Goal: Task Accomplishment & Management: Complete application form

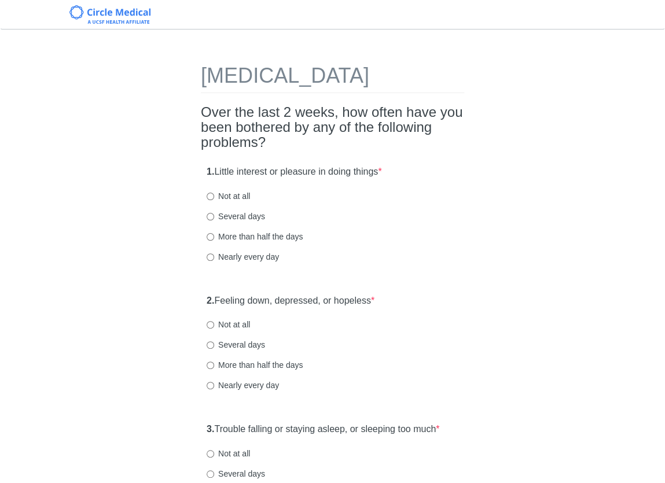
click at [252, 131] on h2 "Over the last 2 weeks, how often have you been bothered by any of the following…" at bounding box center [332, 128] width 263 height 46
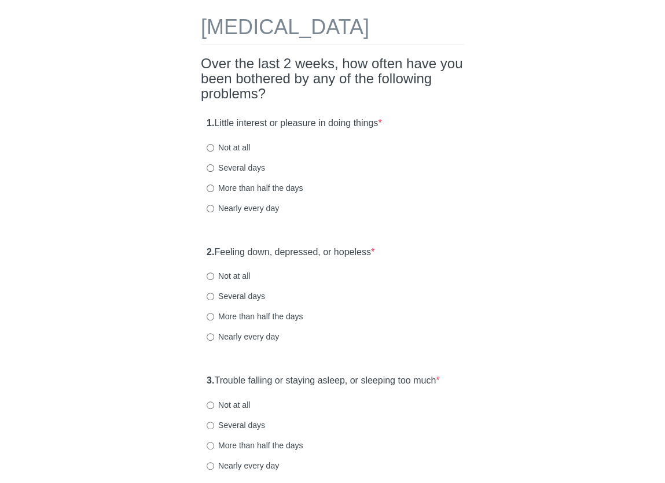
scroll to position [51, 0]
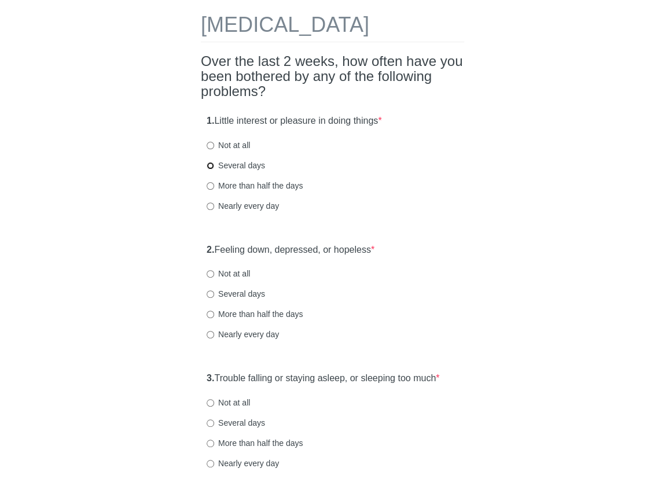
click at [209, 169] on input "Several days" at bounding box center [210, 166] width 8 height 8
radio input "true"
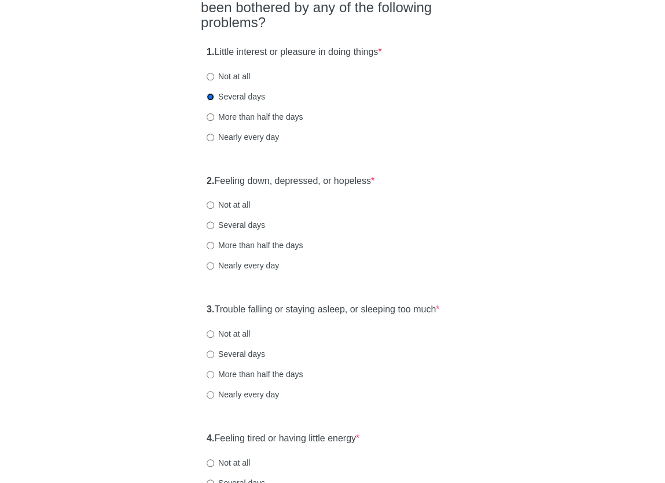
scroll to position [146, 0]
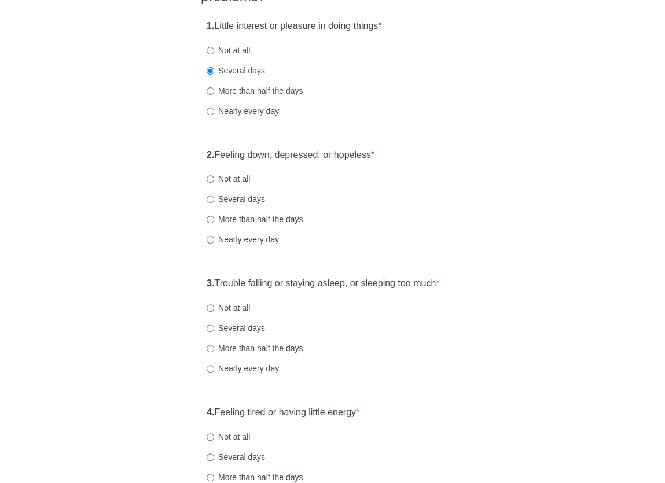
click at [233, 185] on label "Not at all" at bounding box center [227, 179] width 43 height 12
click at [214, 183] on input "Not at all" at bounding box center [210, 179] width 8 height 8
radio input "true"
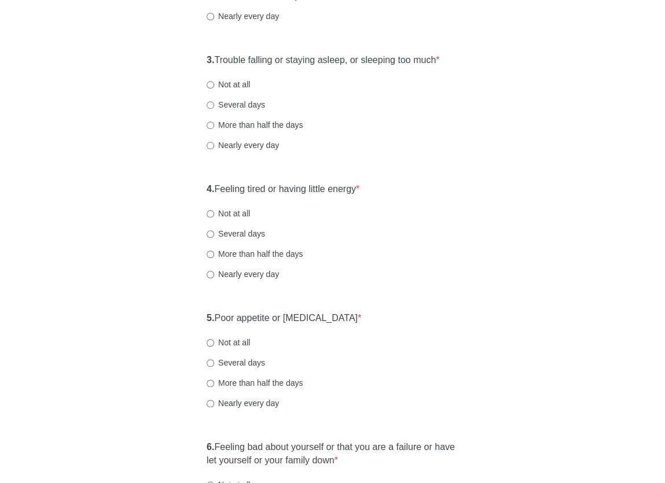
scroll to position [370, 0]
click at [250, 110] on label "Several days" at bounding box center [235, 104] width 58 height 12
click at [214, 108] on input "Several days" at bounding box center [210, 105] width 8 height 8
radio input "true"
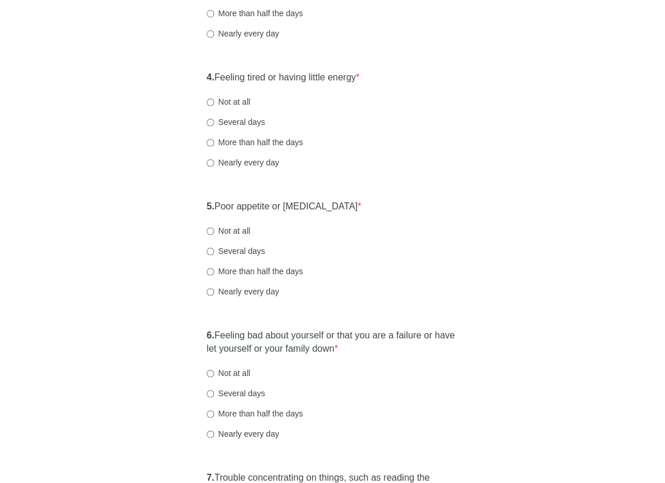
scroll to position [481, 0]
click at [245, 127] on label "Several days" at bounding box center [235, 122] width 58 height 12
click at [214, 126] on input "Several days" at bounding box center [210, 122] width 8 height 8
radio input "true"
click at [263, 147] on label "More than half the days" at bounding box center [254, 142] width 96 height 12
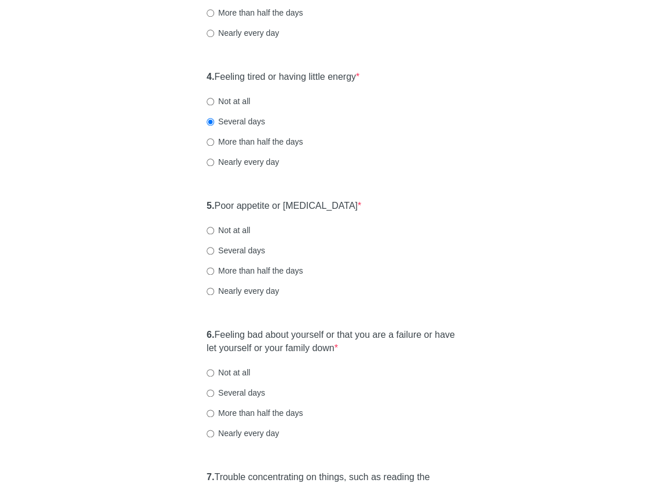
click at [214, 146] on input "More than half the days" at bounding box center [210, 142] width 8 height 8
radio input "true"
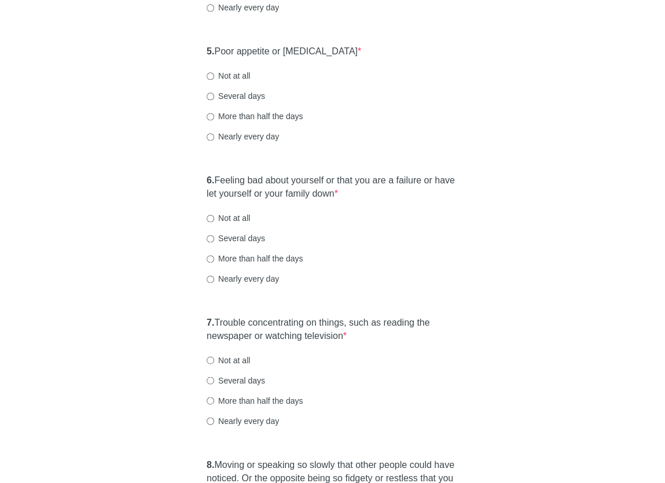
scroll to position [636, 0]
click at [233, 101] on label "Several days" at bounding box center [235, 96] width 58 height 12
click at [214, 99] on input "Several days" at bounding box center [210, 96] width 8 height 8
radio input "true"
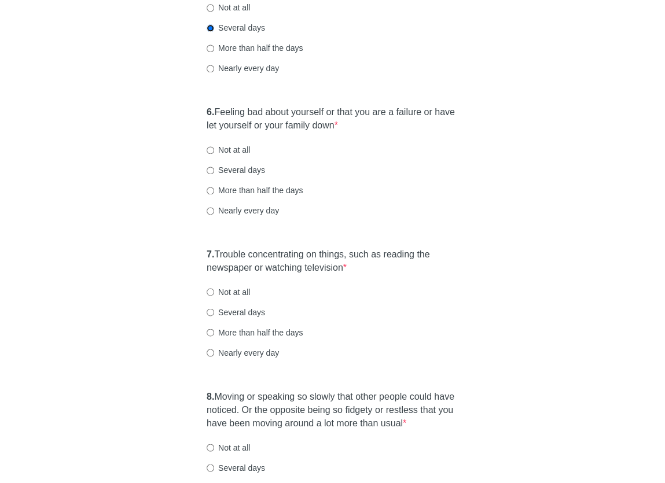
scroll to position [705, 0]
click at [235, 175] on label "Several days" at bounding box center [235, 169] width 58 height 12
click at [214, 173] on input "Several days" at bounding box center [210, 169] width 8 height 8
radio input "true"
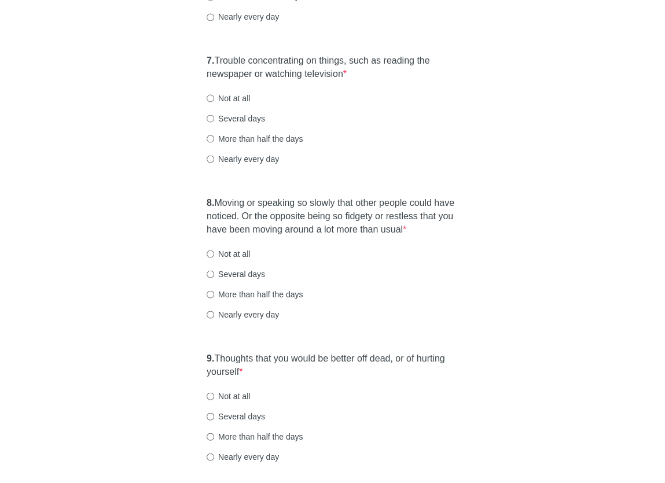
scroll to position [898, 0]
click at [249, 123] on label "Several days" at bounding box center [235, 118] width 58 height 12
click at [214, 121] on input "Several days" at bounding box center [210, 118] width 8 height 8
radio input "true"
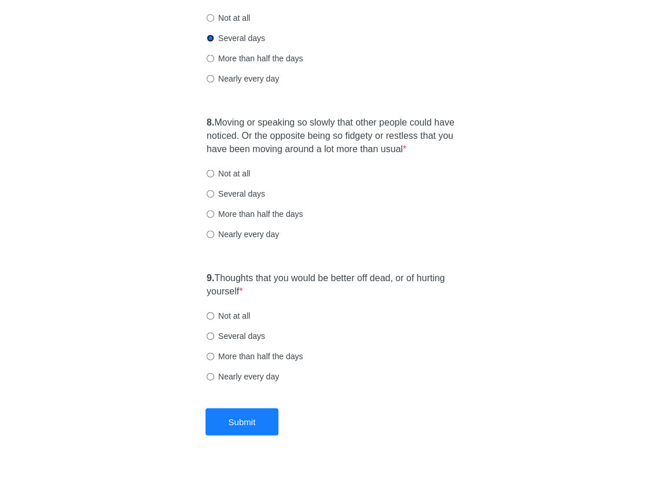
scroll to position [979, 0]
click at [223, 178] on label "Not at all" at bounding box center [227, 173] width 43 height 12
click at [214, 176] on input "Not at all" at bounding box center [210, 173] width 8 height 8
radio input "true"
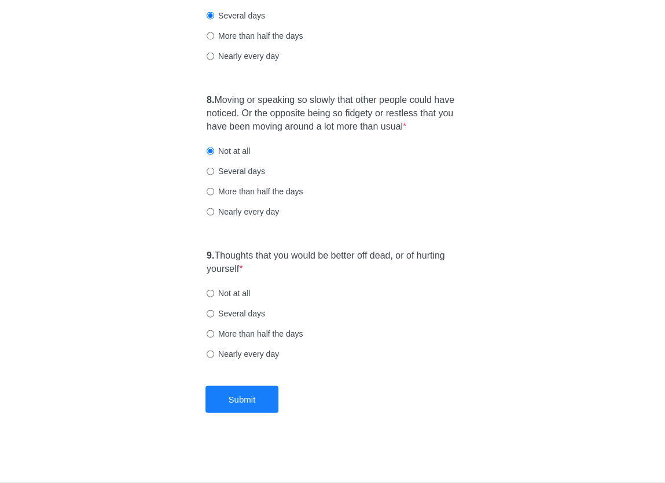
click at [243, 290] on label "Not at all" at bounding box center [227, 293] width 43 height 12
click at [214, 290] on input "Not at all" at bounding box center [210, 294] width 8 height 8
radio input "true"
click at [249, 399] on button "Submit" at bounding box center [241, 399] width 73 height 27
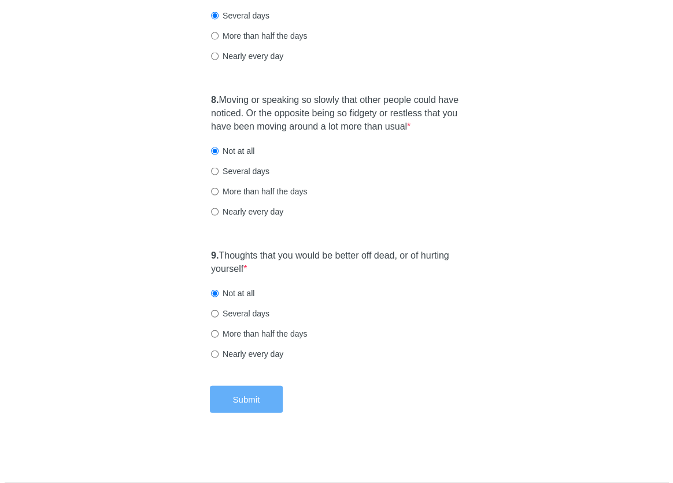
scroll to position [0, 0]
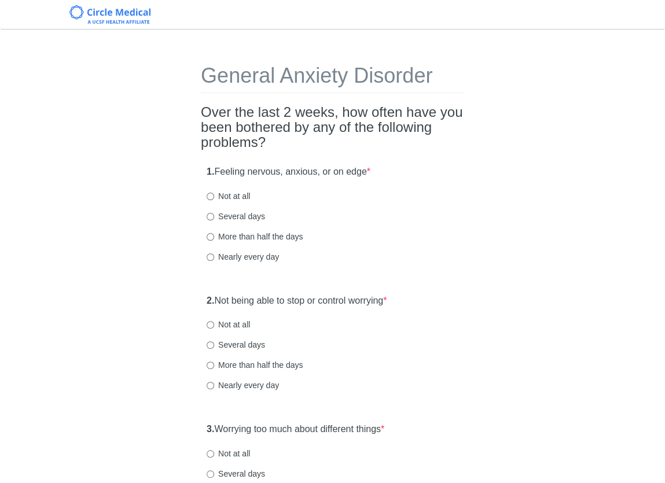
click at [239, 216] on label "Several days" at bounding box center [235, 217] width 58 height 12
click at [214, 216] on input "Several days" at bounding box center [210, 217] width 8 height 8
radio input "true"
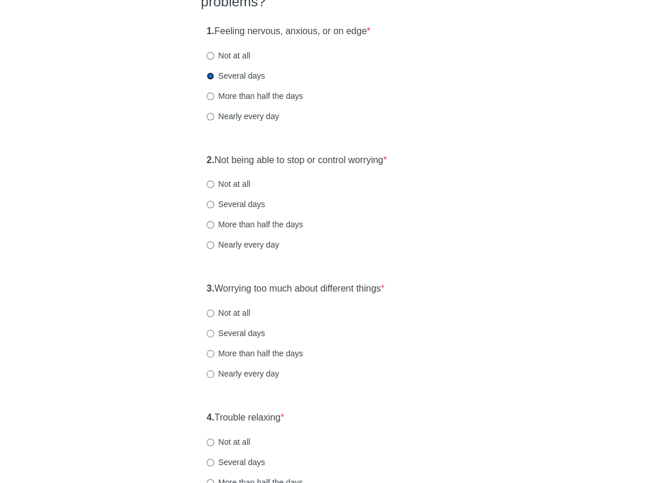
scroll to position [141, 0]
click at [236, 201] on label "Several days" at bounding box center [235, 204] width 58 height 12
click at [214, 201] on input "Several days" at bounding box center [210, 204] width 8 height 8
radio input "true"
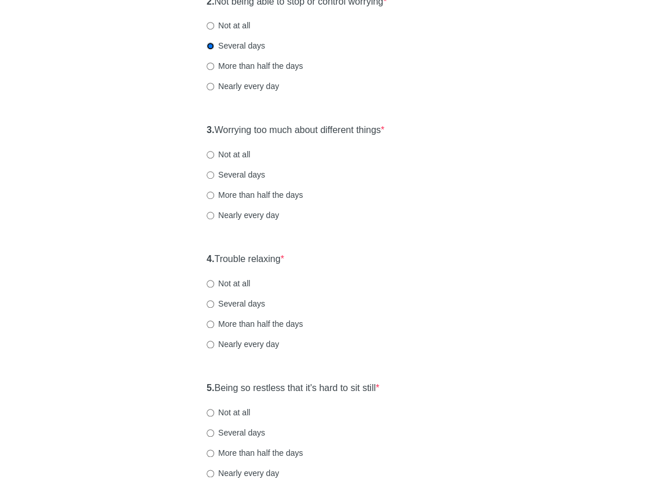
scroll to position [302, 0]
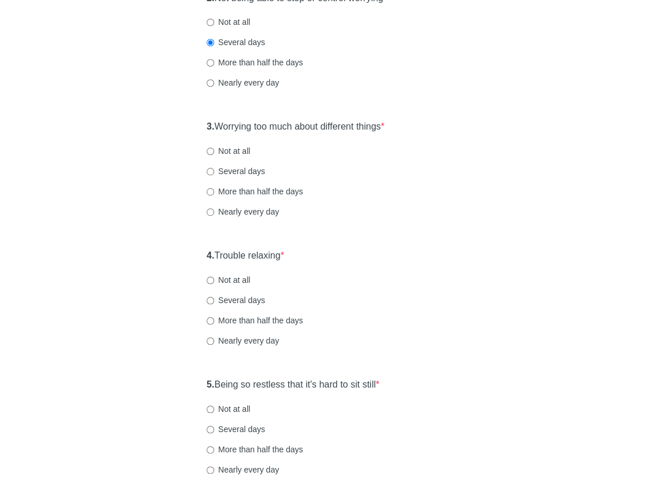
click at [249, 195] on label "More than half the days" at bounding box center [254, 192] width 96 height 12
click at [214, 195] on input "More than half the days" at bounding box center [210, 192] width 8 height 8
radio input "true"
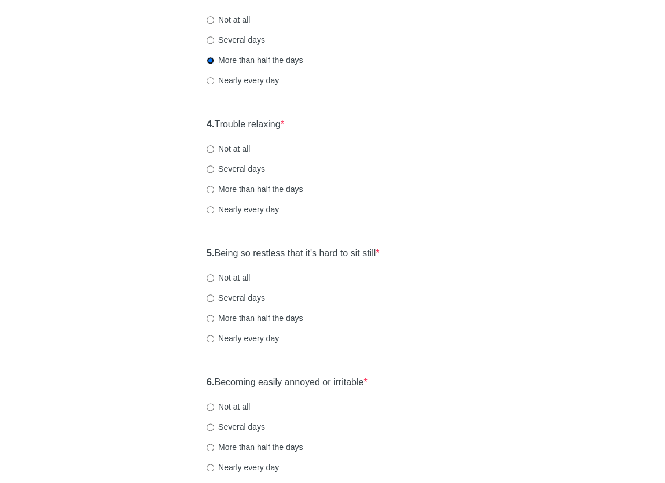
scroll to position [440, 0]
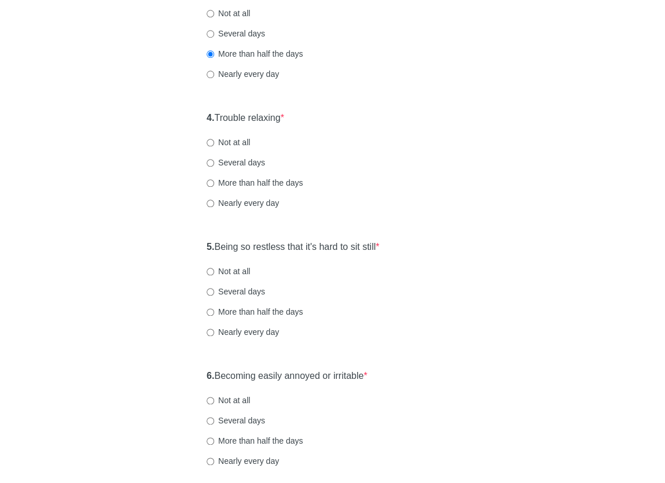
click at [229, 165] on label "Several days" at bounding box center [235, 163] width 58 height 12
click at [214, 165] on input "Several days" at bounding box center [210, 163] width 8 height 8
radio input "true"
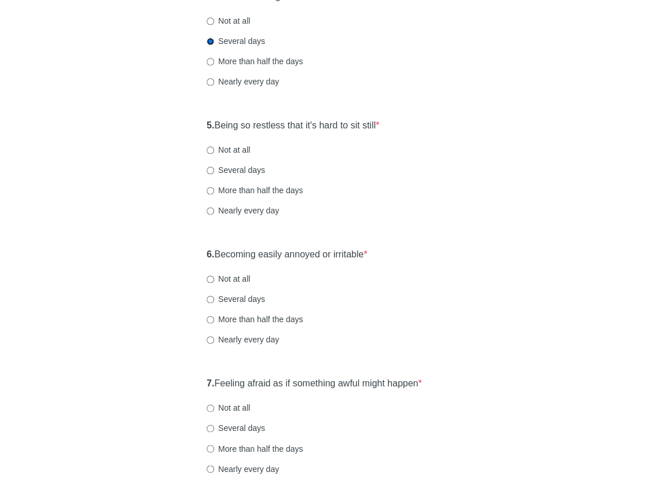
scroll to position [578, 0]
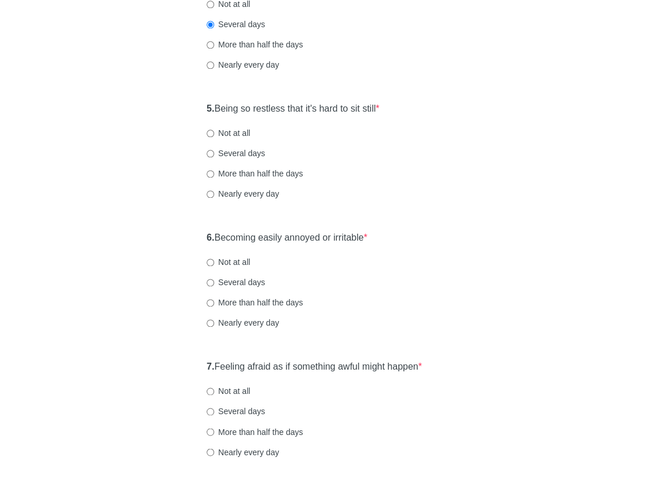
click at [238, 194] on label "Nearly every day" at bounding box center [242, 194] width 72 height 12
click at [214, 194] on input "Nearly every day" at bounding box center [210, 194] width 8 height 8
radio input "true"
click at [245, 173] on label "More than half the days" at bounding box center [254, 174] width 96 height 12
click at [214, 173] on input "More than half the days" at bounding box center [210, 174] width 8 height 8
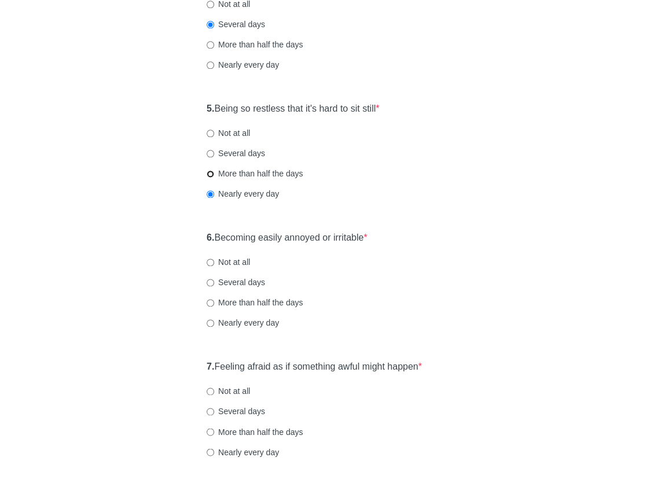
radio input "true"
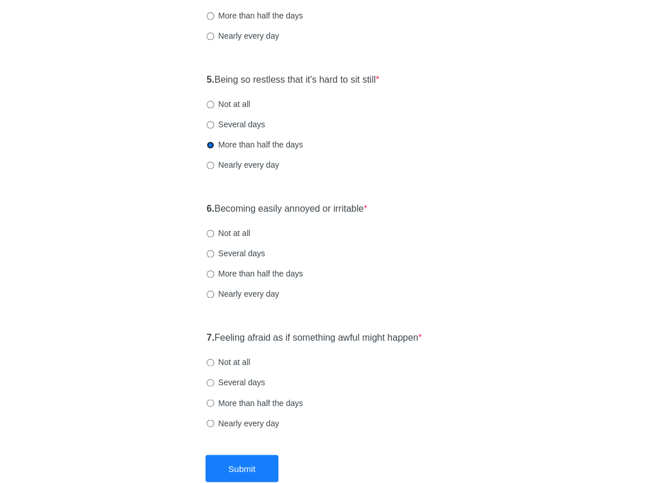
scroll to position [598, 0]
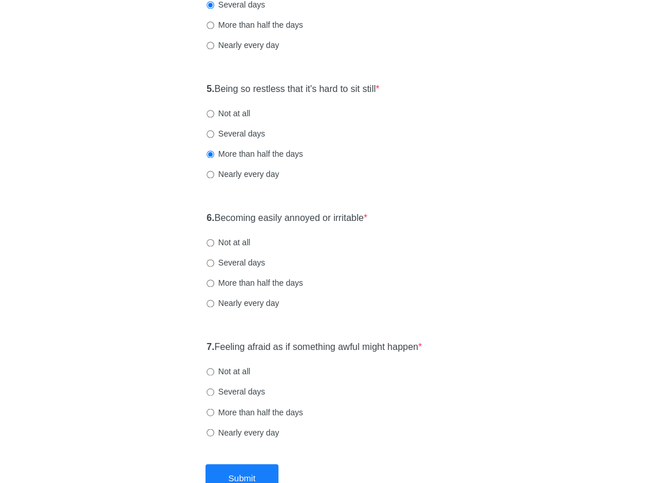
click at [260, 174] on label "Nearly every day" at bounding box center [242, 174] width 72 height 12
click at [214, 174] on input "Nearly every day" at bounding box center [210, 175] width 8 height 8
radio input "true"
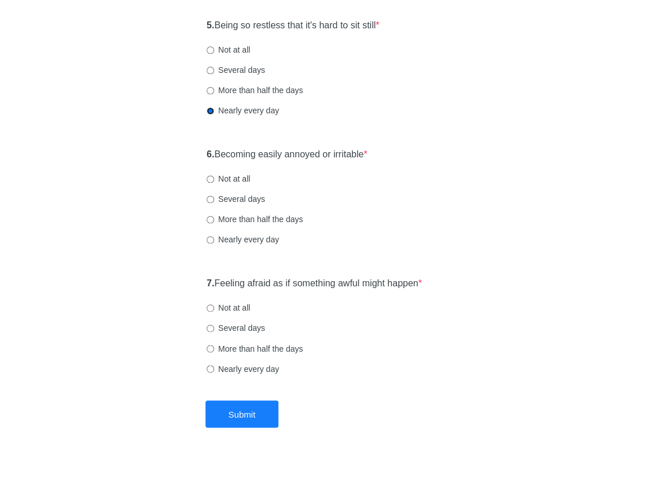
scroll to position [663, 0]
click at [229, 215] on label "More than half the days" at bounding box center [254, 218] width 96 height 12
click at [214, 215] on input "More than half the days" at bounding box center [210, 219] width 8 height 8
radio input "true"
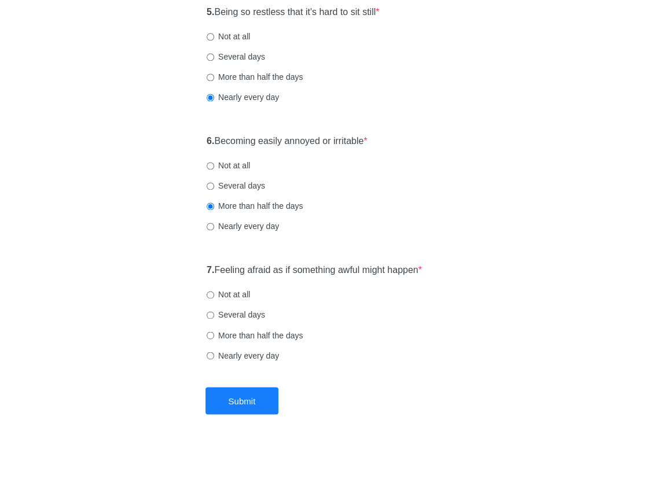
click at [238, 293] on label "Not at all" at bounding box center [227, 295] width 43 height 12
click at [214, 293] on input "Not at all" at bounding box center [210, 295] width 8 height 8
radio input "true"
click at [248, 403] on button "Submit" at bounding box center [241, 400] width 73 height 27
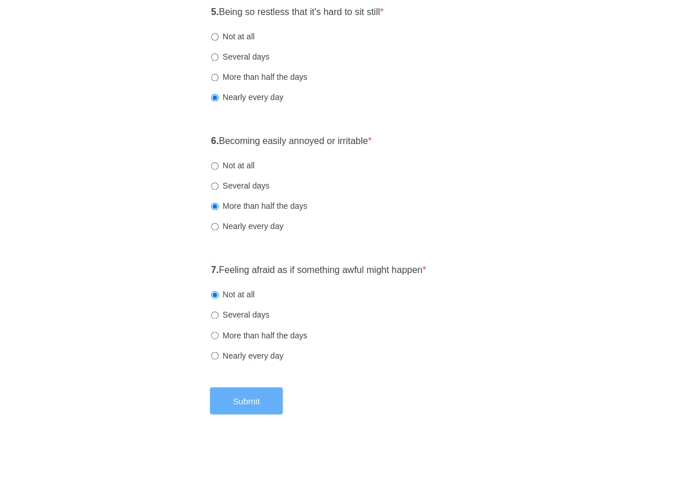
scroll to position [0, 0]
